Goal: Task Accomplishment & Management: Manage account settings

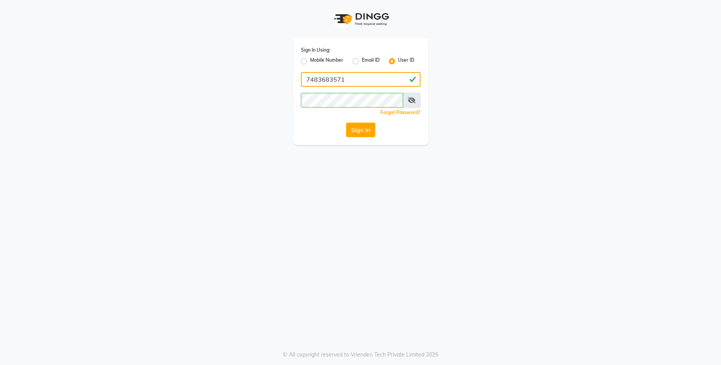
drag, startPoint x: 355, startPoint y: 78, endPoint x: 278, endPoint y: 76, distance: 77.5
click at [301, 76] on input "7483683571" at bounding box center [361, 79] width 120 height 15
type input "pixcfamilysalon"
click at [412, 100] on icon at bounding box center [412, 100] width 8 height 6
click at [363, 130] on button "Sign In" at bounding box center [360, 130] width 29 height 15
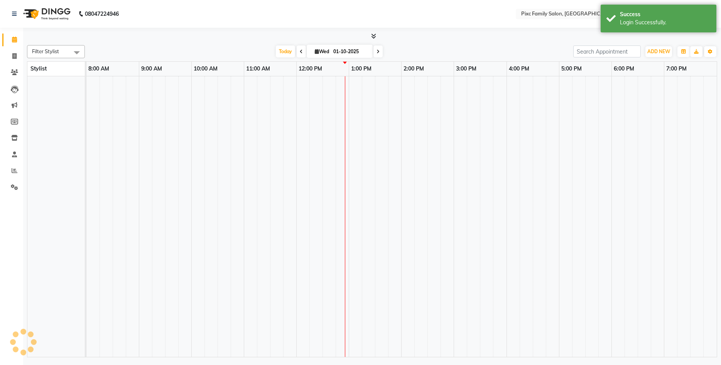
select select "en"
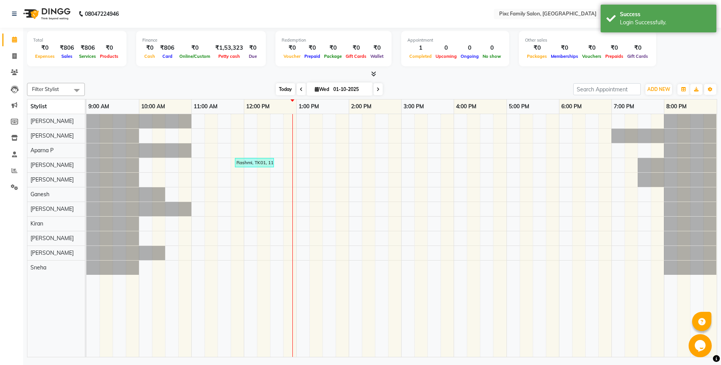
click at [282, 91] on span "Today" at bounding box center [285, 89] width 19 height 12
click at [560, 15] on input "text" at bounding box center [554, 15] width 112 height 8
click at [557, 37] on span "Pixc Family Salon, Jp Nagar" at bounding box center [530, 39] width 64 height 6
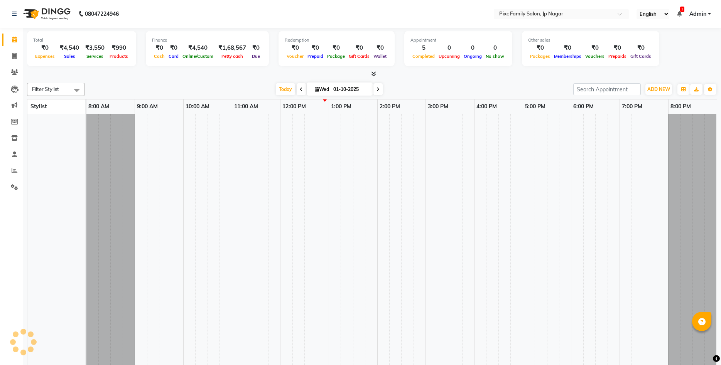
select select "en"
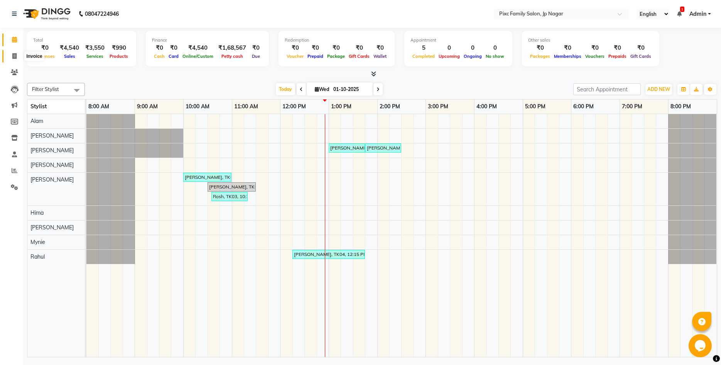
click at [13, 58] on icon at bounding box center [14, 56] width 4 height 6
select select "8432"
select select "service"
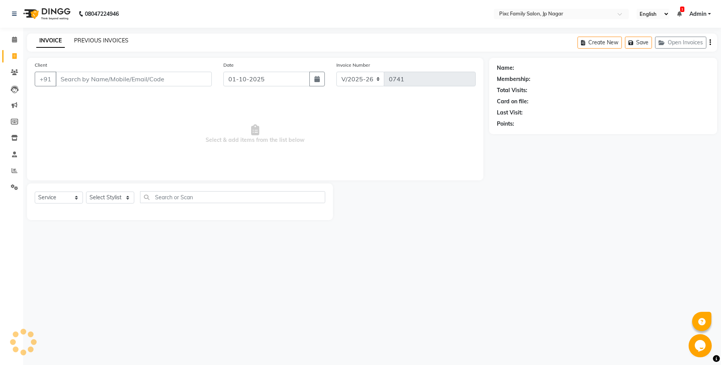
click at [106, 40] on link "PREVIOUS INVOICES" at bounding box center [101, 40] width 54 height 7
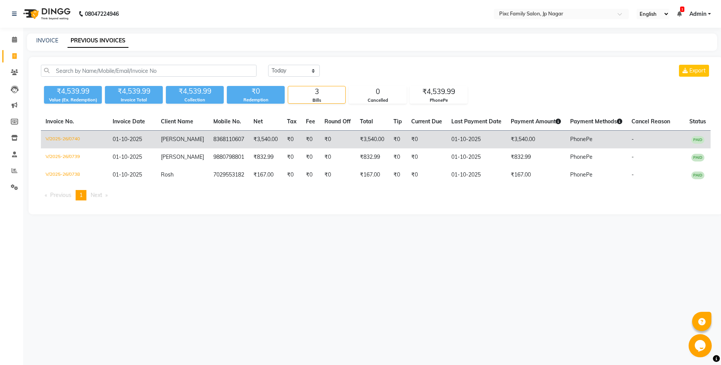
click at [250, 140] on td "₹3,540.00" at bounding box center [266, 140] width 34 height 18
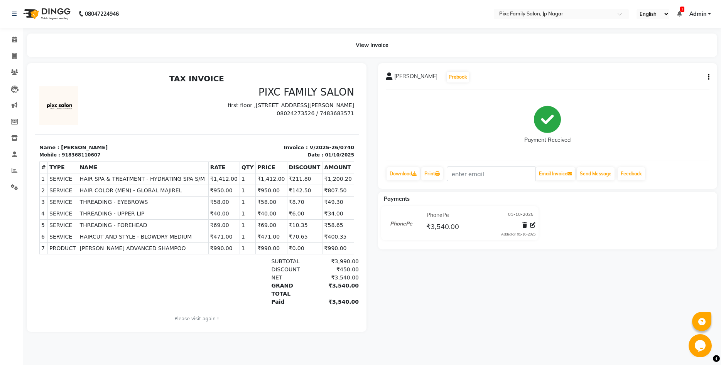
click at [710, 77] on div "Abhinav Prebook Payment Received Download Print Email Invoice Send Message Feed…" at bounding box center [547, 126] width 339 height 126
click at [707, 76] on button "button" at bounding box center [707, 77] width 5 height 8
click at [661, 88] on div "Edit Invoice" at bounding box center [670, 87] width 53 height 10
select select "service"
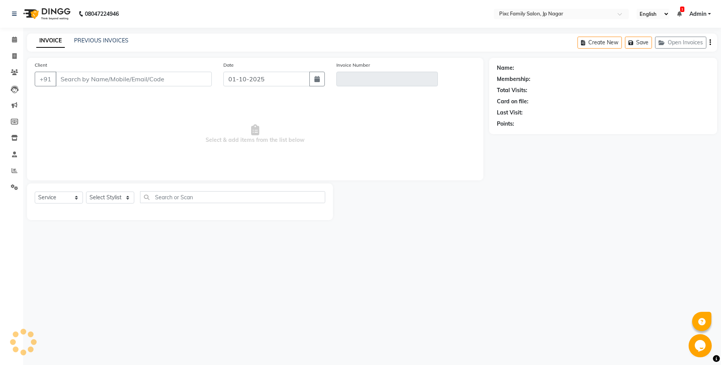
type input "8368110607"
type input "V/2025-26/0740"
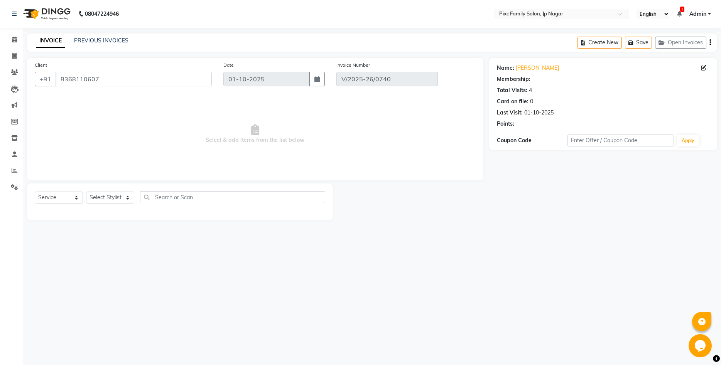
select select "1: Object"
select select "select"
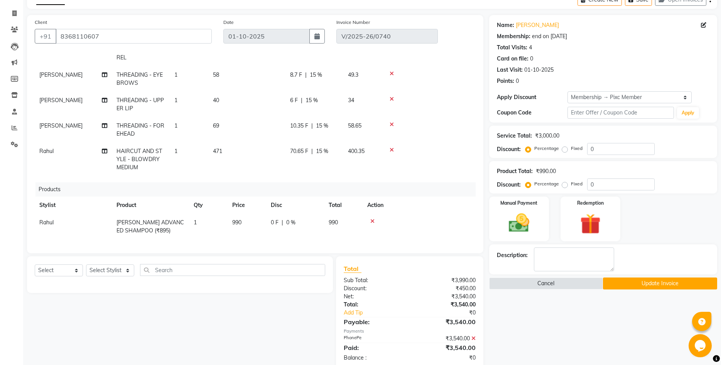
scroll to position [59, 0]
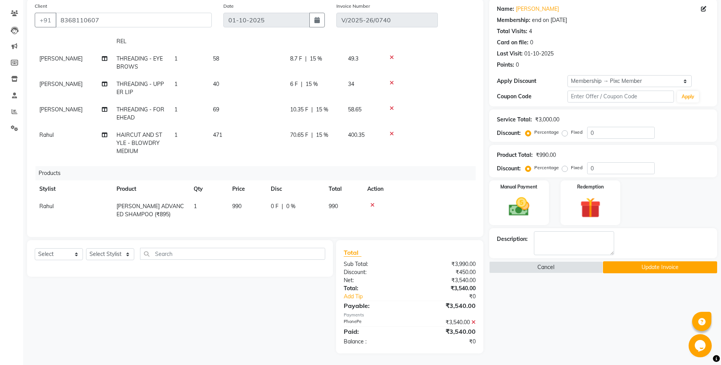
click at [392, 133] on icon at bounding box center [392, 133] width 4 height 5
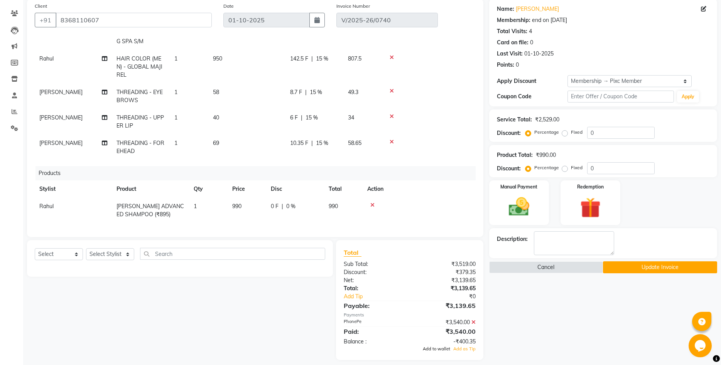
click at [439, 351] on span "Add to wallet" at bounding box center [436, 348] width 27 height 5
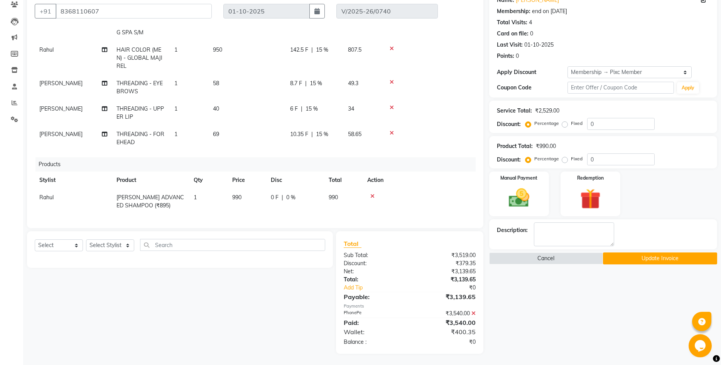
scroll to position [68, 0]
click at [628, 259] on button "Update Invoice" at bounding box center [660, 258] width 114 height 12
